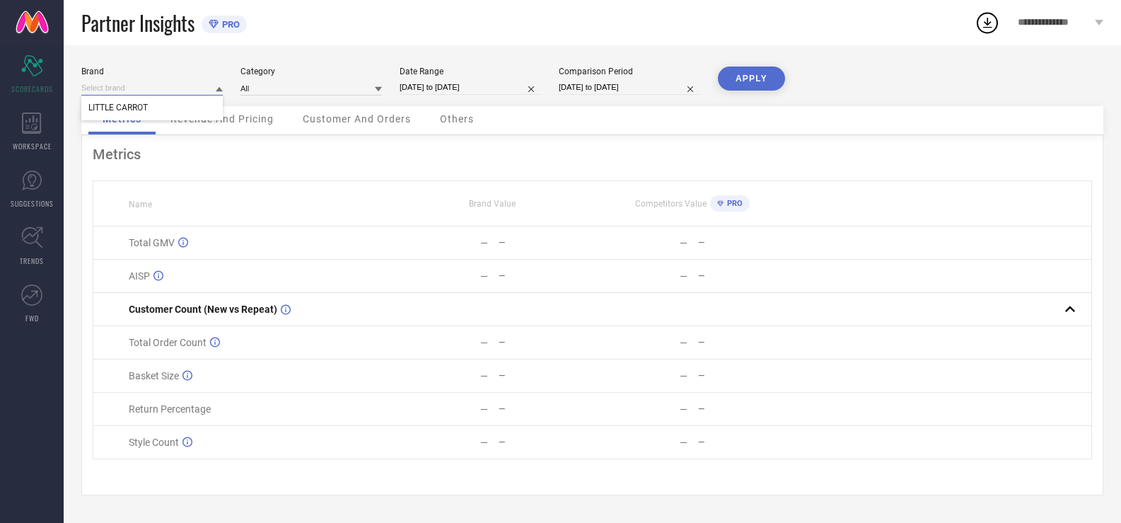
click at [116, 92] on input at bounding box center [152, 88] width 142 height 15
click at [214, 90] on input at bounding box center [152, 88] width 142 height 15
click at [37, 143] on span "WORKSPACE" at bounding box center [32, 146] width 39 height 11
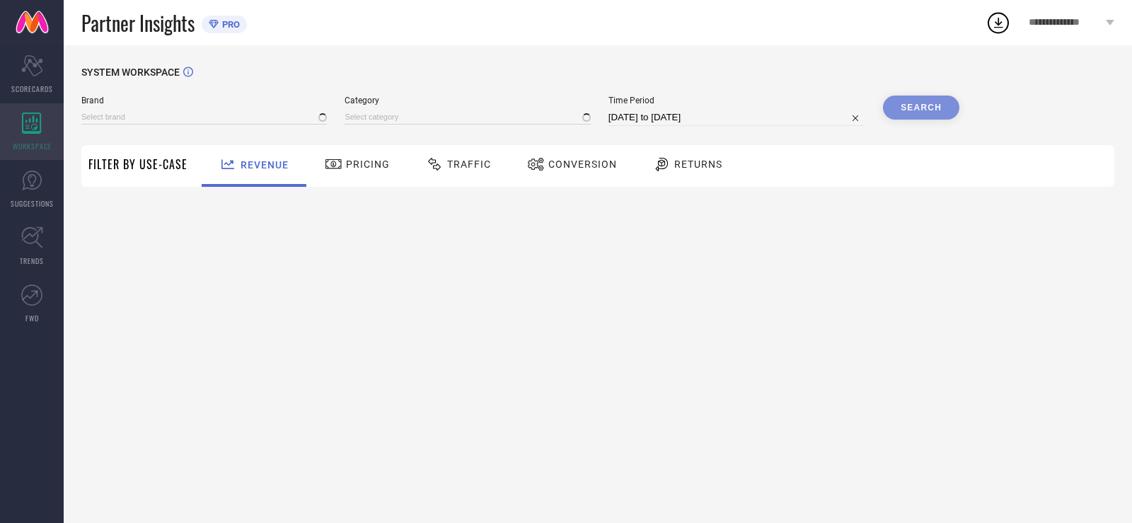
type input "LITTLE CARROT"
type input "All"
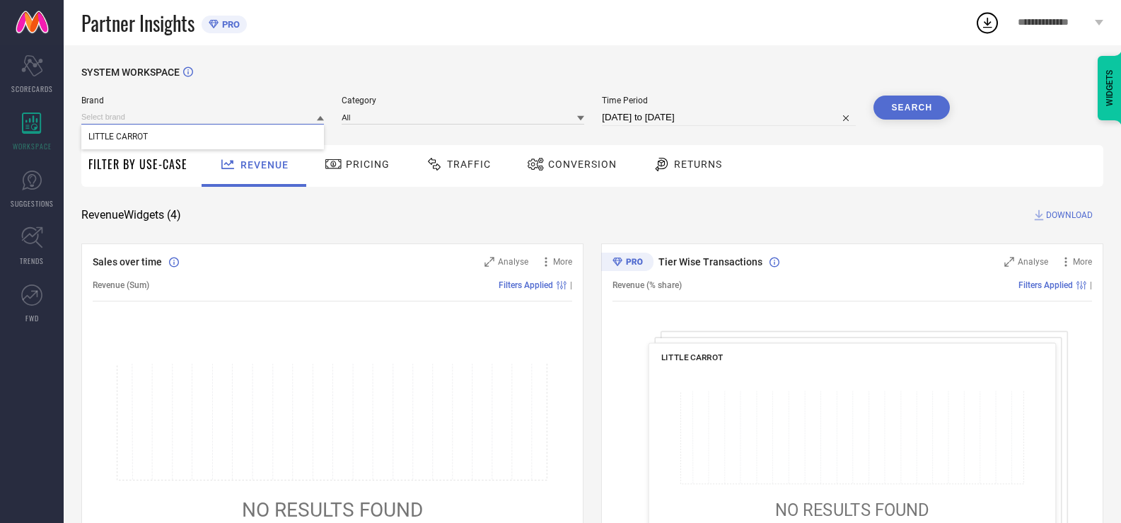
click at [156, 120] on input at bounding box center [202, 117] width 243 height 15
click at [323, 121] on icon at bounding box center [320, 118] width 7 height 5
click at [323, 121] on icon at bounding box center [320, 118] width 7 height 7
